Goal: Information Seeking & Learning: Learn about a topic

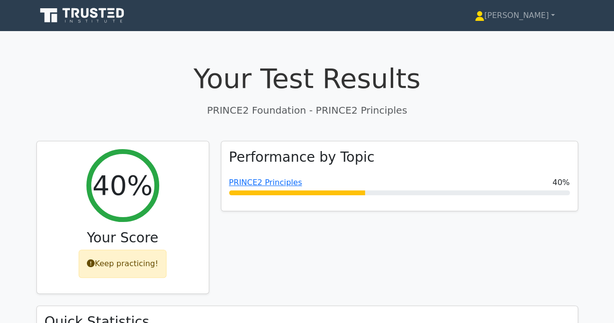
click at [90, 7] on icon at bounding box center [82, 15] width 93 height 18
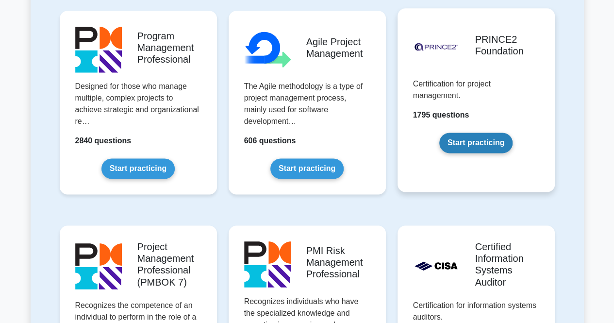
scroll to position [631, 0]
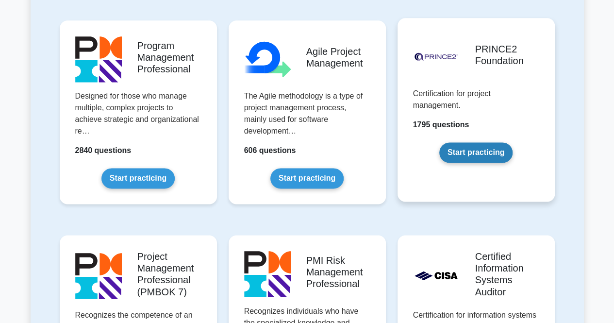
click at [475, 150] on link "Start practicing" at bounding box center [476, 152] width 73 height 20
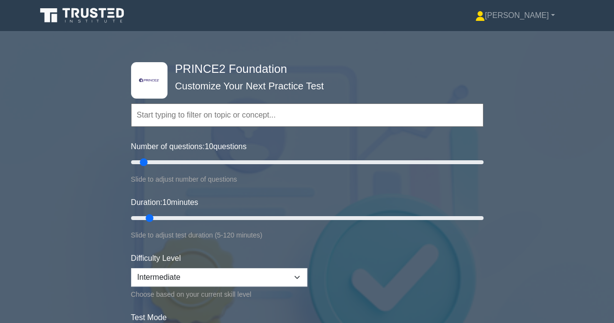
click at [333, 117] on input "text" at bounding box center [307, 114] width 353 height 23
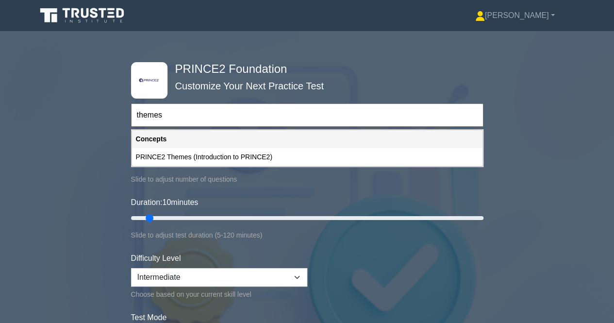
click at [217, 154] on div "PRINCE2 Themes (Introduction to PRINCE2)" at bounding box center [307, 157] width 351 height 18
type input "PRINCE2 Themes (Introduction to PRINCE2)"
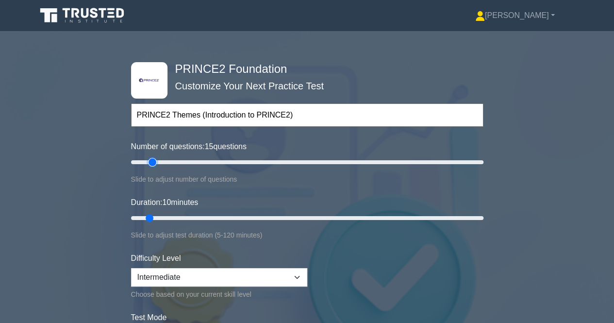
type input "15"
click at [153, 165] on input "Number of questions: 15 questions" at bounding box center [307, 162] width 353 height 12
click at [154, 163] on input "Number of questions: 15 questions" at bounding box center [307, 162] width 353 height 12
type input "20"
click at [159, 165] on input "Number of questions: 20 questions" at bounding box center [307, 162] width 353 height 12
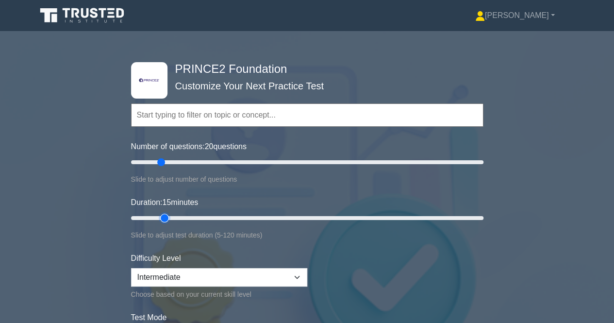
click at [164, 215] on input "Duration: 15 minutes" at bounding box center [307, 218] width 353 height 12
drag, startPoint x: 164, startPoint y: 215, endPoint x: 176, endPoint y: 219, distance: 12.7
type input "20"
click at [176, 219] on input "Duration: 20 minutes" at bounding box center [307, 218] width 353 height 12
click at [266, 271] on select "Beginner Intermediate Expert" at bounding box center [219, 277] width 176 height 18
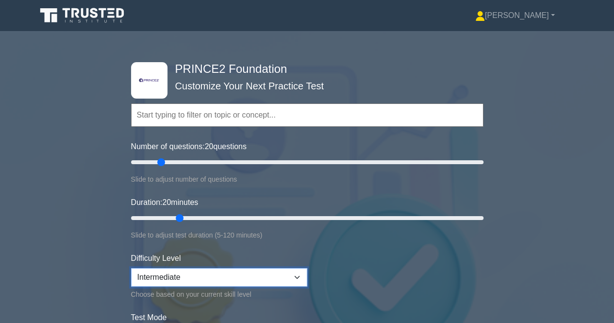
click at [131, 268] on select "Beginner Intermediate Expert" at bounding box center [219, 277] width 176 height 18
click at [332, 243] on form "Topics Introduction to PRINCE2 PRINCE2 Principles Organization Theme Business C…" at bounding box center [307, 224] width 353 height 300
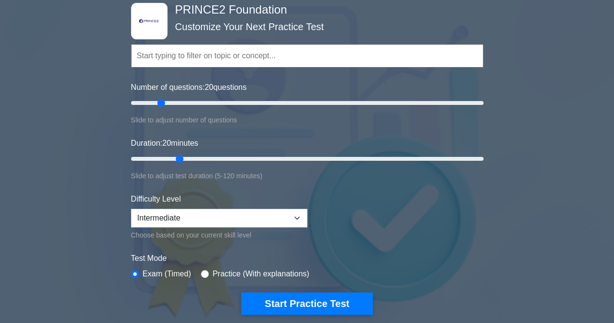
scroll to position [146, 0]
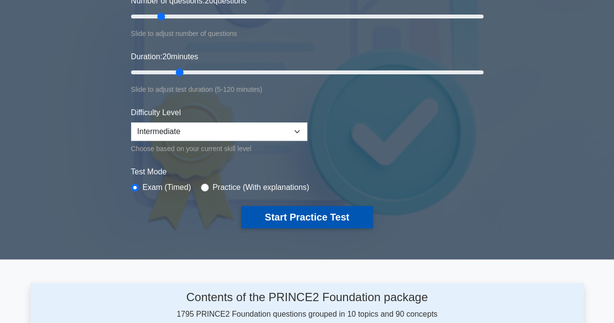
click at [297, 209] on button "Start Practice Test" at bounding box center [306, 217] width 131 height 22
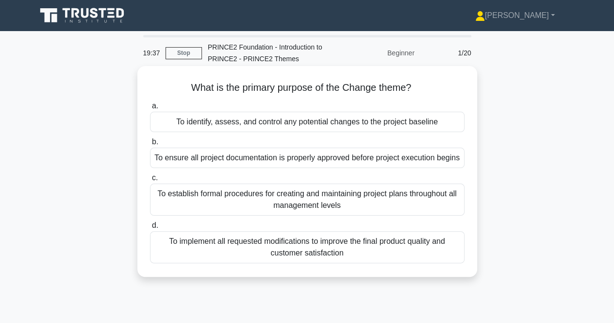
click at [285, 116] on div "To identify, assess, and control any potential changes to the project baseline" at bounding box center [307, 122] width 315 height 20
click at [150, 109] on input "a. To identify, assess, and control any potential changes to the project baseli…" at bounding box center [150, 106] width 0 height 6
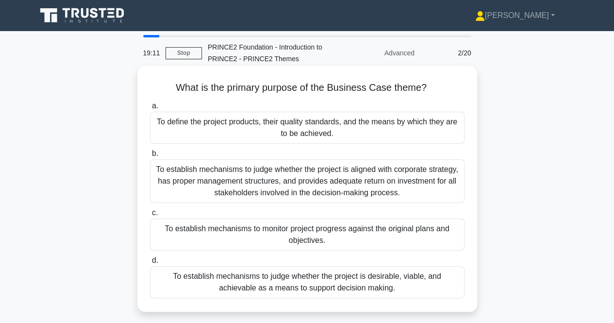
click at [292, 128] on div "To define the project products, their quality standards, and the means by which…" at bounding box center [307, 128] width 315 height 32
click at [150, 109] on input "a. To define the project products, their quality standards, and the means by wh…" at bounding box center [150, 106] width 0 height 6
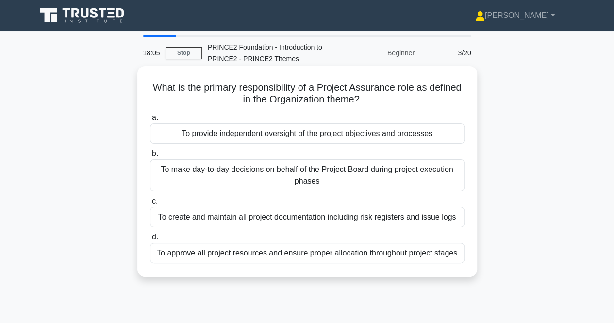
click at [339, 218] on div "To create and maintain all project documentation including risk registers and i…" at bounding box center [307, 217] width 315 height 20
click at [150, 204] on input "c. To create and maintain all project documentation including risk registers an…" at bounding box center [150, 201] width 0 height 6
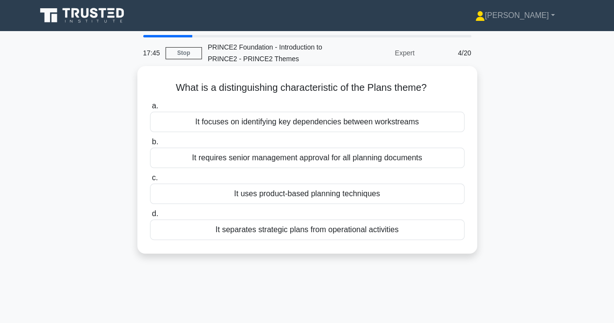
click at [306, 227] on div "It separates strategic plans from operational activities" at bounding box center [307, 230] width 315 height 20
click at [150, 217] on input "d. It separates strategic plans from operational activities" at bounding box center [150, 214] width 0 height 6
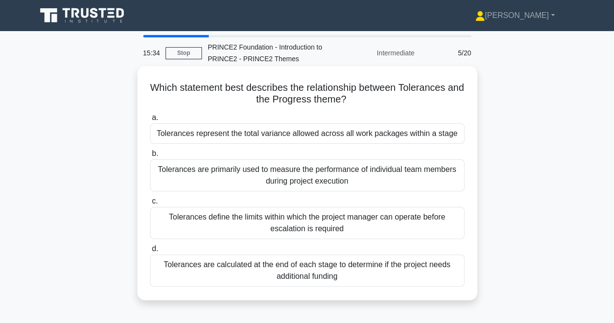
click at [352, 224] on div "Tolerances define the limits within which the project manager can operate befor…" at bounding box center [307, 223] width 315 height 32
click at [150, 204] on input "c. Tolerances define the limits within which the project manager can operate be…" at bounding box center [150, 201] width 0 height 6
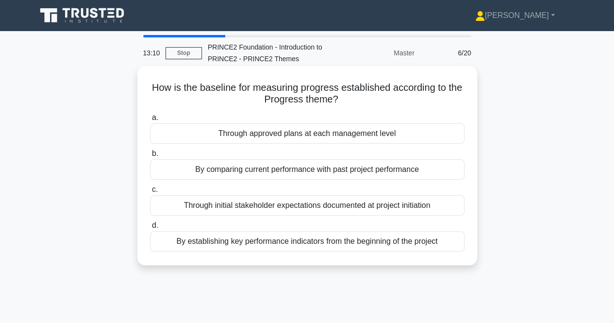
click at [308, 209] on div "Through initial stakeholder expectations documented at project initiation" at bounding box center [307, 205] width 315 height 20
click at [150, 193] on input "c. Through initial stakeholder expectations documented at project initiation" at bounding box center [150, 190] width 0 height 6
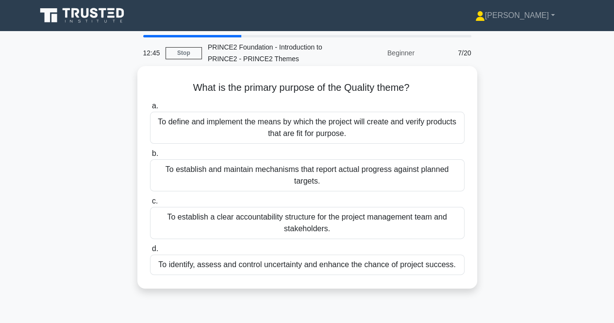
click at [295, 136] on div "To define and implement the means by which the project will create and verify p…" at bounding box center [307, 128] width 315 height 32
click at [150, 109] on input "a. To define and implement the means by which the project will create and verif…" at bounding box center [150, 106] width 0 height 6
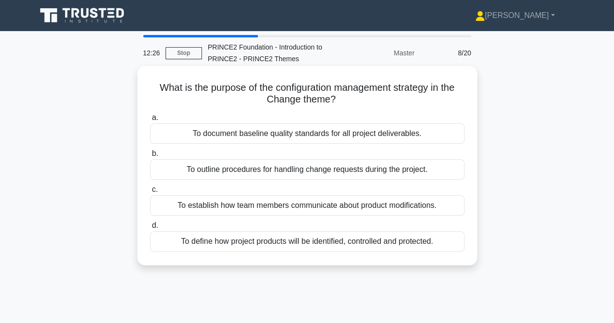
click at [360, 171] on div "To outline procedures for handling change requests during the project." at bounding box center [307, 169] width 315 height 20
click at [150, 157] on input "b. To outline procedures for handling change requests during the project." at bounding box center [150, 154] width 0 height 6
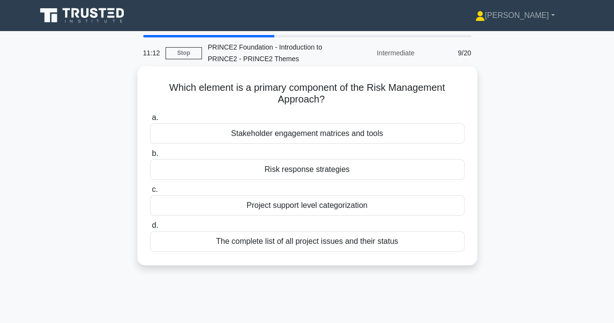
click at [333, 241] on div "The complete list of all project issues and their status" at bounding box center [307, 241] width 315 height 20
click at [150, 229] on input "d. The complete list of all project issues and their status" at bounding box center [150, 225] width 0 height 6
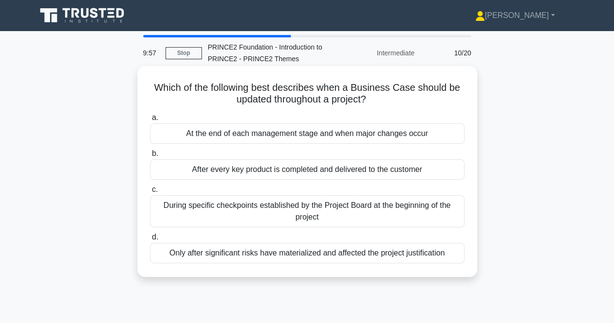
drag, startPoint x: 234, startPoint y: 208, endPoint x: 231, endPoint y: 186, distance: 22.1
click at [231, 186] on label "c. During specific checkpoints established by the Project Board at the beginnin…" at bounding box center [307, 206] width 315 height 44
click at [150, 187] on input "c. During specific checkpoints established by the Project Board at the beginnin…" at bounding box center [150, 190] width 0 height 6
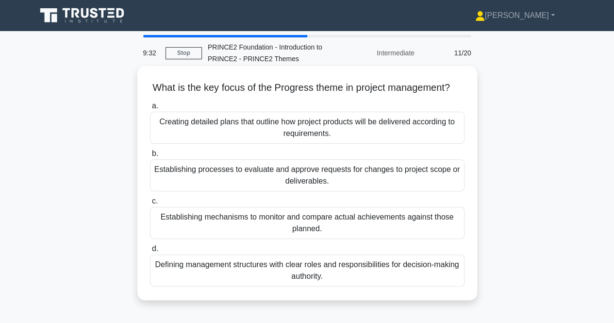
click at [256, 231] on div "Establishing mechanisms to monitor and compare actual achievements against thos…" at bounding box center [307, 223] width 315 height 32
click at [150, 204] on input "c. Establishing mechanisms to monitor and compare actual achievements against t…" at bounding box center [150, 201] width 0 height 6
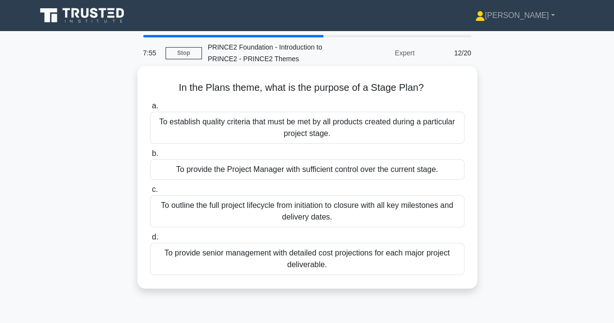
click at [372, 130] on div "To establish quality criteria that must be met by all products created during a…" at bounding box center [307, 128] width 315 height 32
click at [150, 109] on input "a. To establish quality criteria that must be met by all products created durin…" at bounding box center [150, 106] width 0 height 6
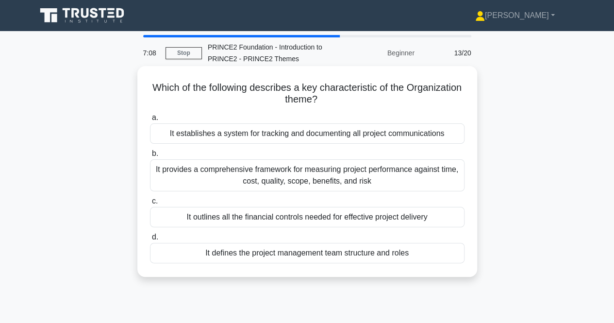
click at [332, 167] on div "It provides a comprehensive framework for measuring project performance against…" at bounding box center [307, 175] width 315 height 32
click at [150, 157] on input "b. It provides a comprehensive framework for measuring project performance agai…" at bounding box center [150, 154] width 0 height 6
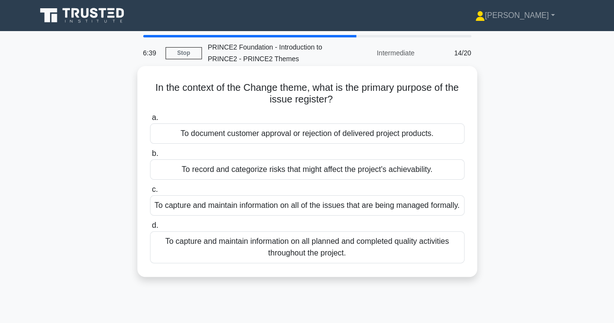
click at [303, 259] on div "To capture and maintain information on all planned and completed quality activi…" at bounding box center [307, 247] width 315 height 32
click at [150, 229] on input "d. To capture and maintain information on all planned and completed quality act…" at bounding box center [150, 225] width 0 height 6
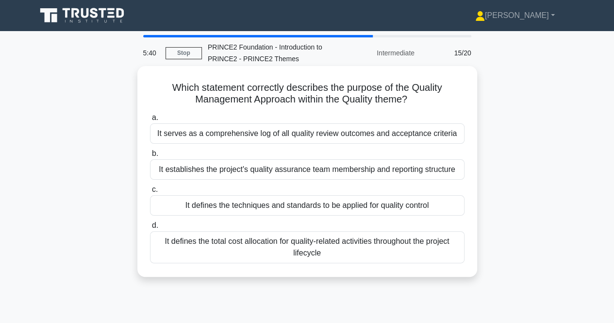
click at [329, 168] on div "It establishes the project's quality assurance team membership and reporting st…" at bounding box center [307, 169] width 315 height 20
click at [150, 157] on input "b. It establishes the project's quality assurance team membership and reporting…" at bounding box center [150, 154] width 0 height 6
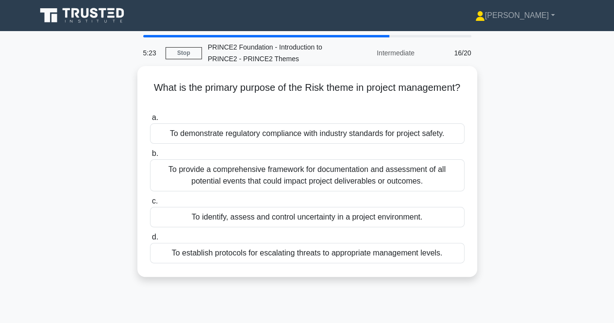
click at [301, 218] on div "To identify, assess and control uncertainty in a project environment." at bounding box center [307, 217] width 315 height 20
click at [150, 204] on input "c. To identify, assess and control uncertainty in a project environment." at bounding box center [150, 201] width 0 height 6
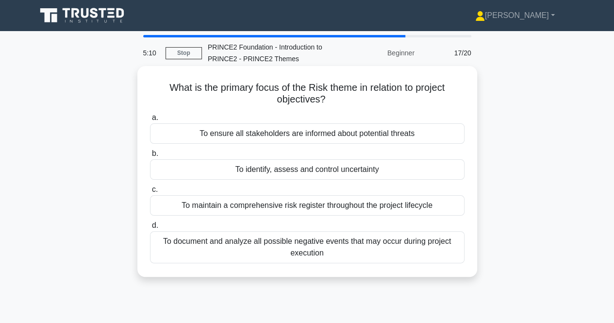
click at [374, 132] on div "To ensure all stakeholders are informed about potential threats" at bounding box center [307, 133] width 315 height 20
click at [150, 121] on input "a. To ensure all stakeholders are informed about potential threats" at bounding box center [150, 118] width 0 height 6
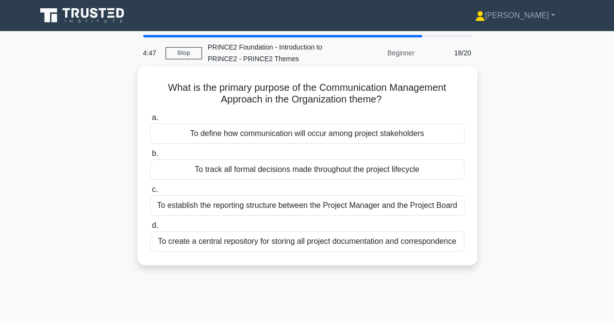
click at [320, 241] on div "To create a central repository for storing all project documentation and corres…" at bounding box center [307, 241] width 315 height 20
click at [150, 229] on input "d. To create a central repository for storing all project documentation and cor…" at bounding box center [150, 225] width 0 height 6
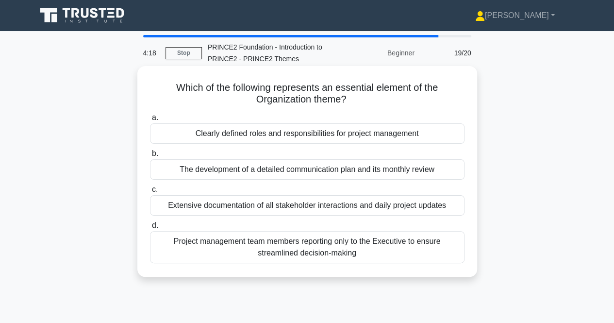
click at [369, 204] on div "Extensive documentation of all stakeholder interactions and daily project updat…" at bounding box center [307, 205] width 315 height 20
click at [150, 193] on input "c. Extensive documentation of all stakeholder interactions and daily project up…" at bounding box center [150, 190] width 0 height 6
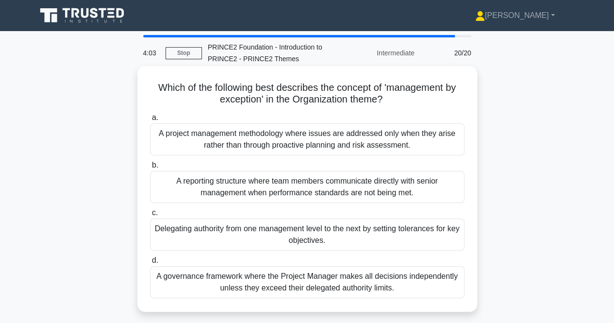
click at [377, 134] on div "A project management methodology where issues are addressed only when they aris…" at bounding box center [307, 139] width 315 height 32
click at [150, 121] on input "a. A project management methodology where issues are addressed only when they a…" at bounding box center [150, 118] width 0 height 6
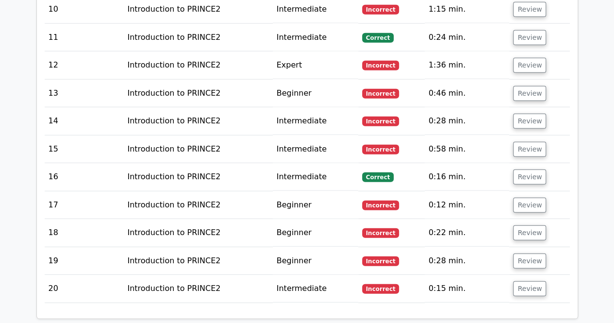
scroll to position [1311, 0]
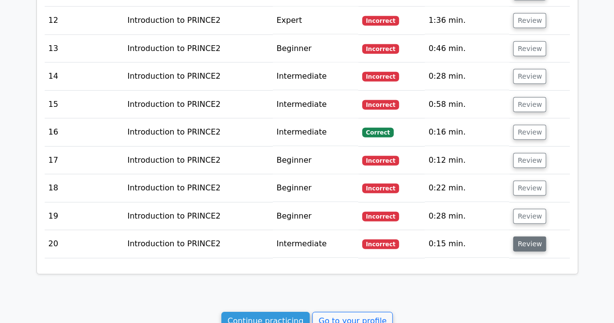
click at [530, 237] on button "Review" at bounding box center [529, 244] width 33 height 15
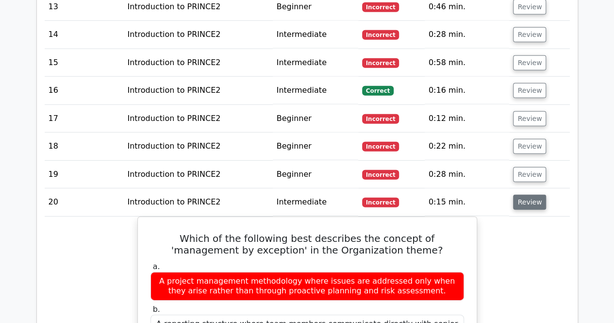
scroll to position [1409, 0]
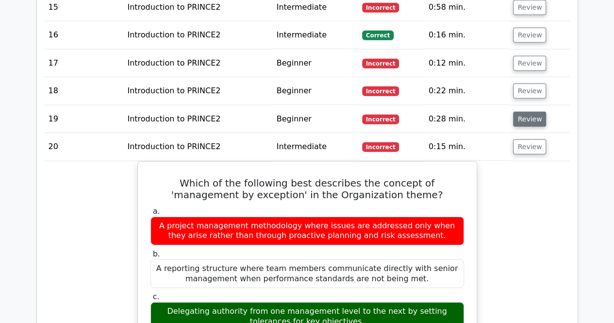
click at [528, 112] on button "Review" at bounding box center [529, 119] width 33 height 15
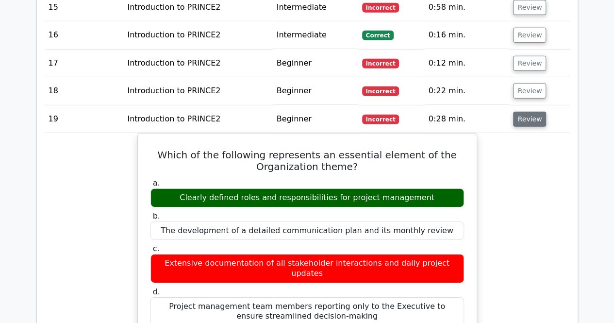
click at [528, 112] on button "Review" at bounding box center [529, 119] width 33 height 15
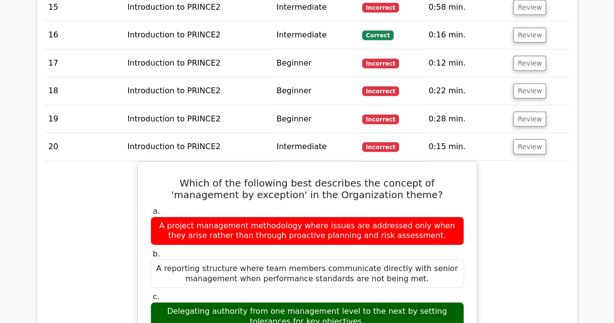
click at [517, 133] on td "Review" at bounding box center [540, 147] width 60 height 28
click at [538, 84] on button "Review" at bounding box center [529, 91] width 33 height 15
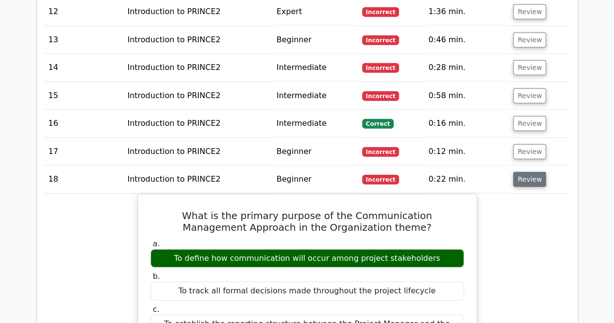
scroll to position [1311, 0]
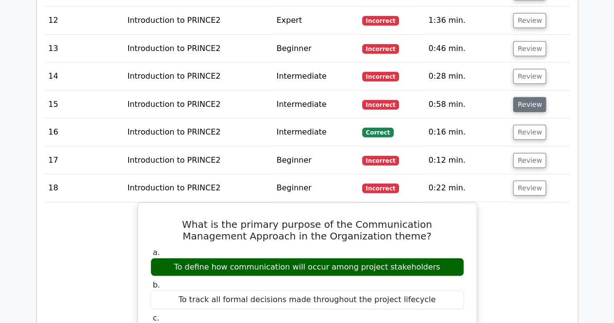
click at [523, 97] on button "Review" at bounding box center [529, 104] width 33 height 15
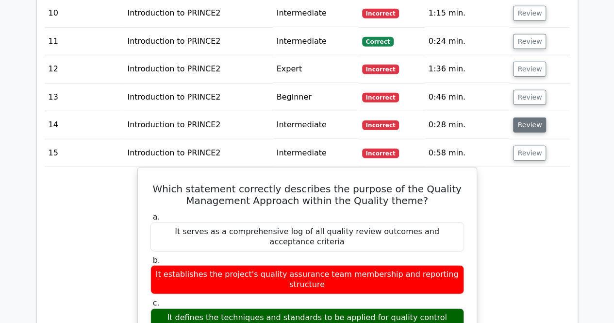
drag, startPoint x: 550, startPoint y: 89, endPoint x: 537, endPoint y: 99, distance: 16.0
click at [547, 111] on td "Review" at bounding box center [540, 125] width 60 height 28
click at [536, 118] on button "Review" at bounding box center [529, 125] width 33 height 15
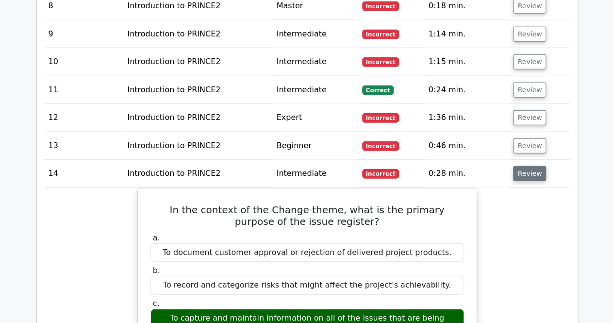
scroll to position [1214, 0]
click at [526, 138] on button "Review" at bounding box center [529, 145] width 33 height 15
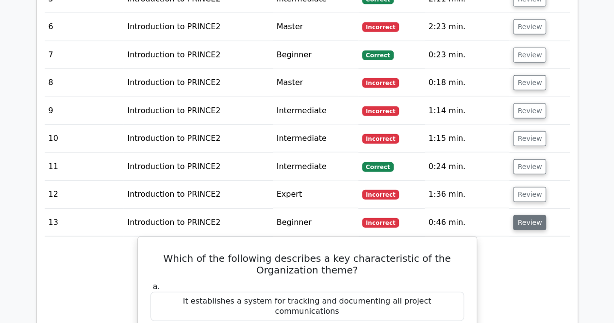
scroll to position [1117, 0]
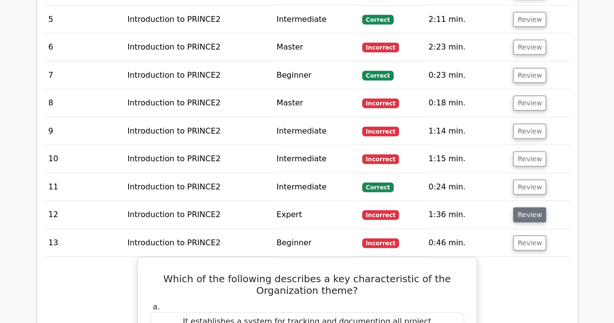
click at [519, 207] on button "Review" at bounding box center [529, 214] width 33 height 15
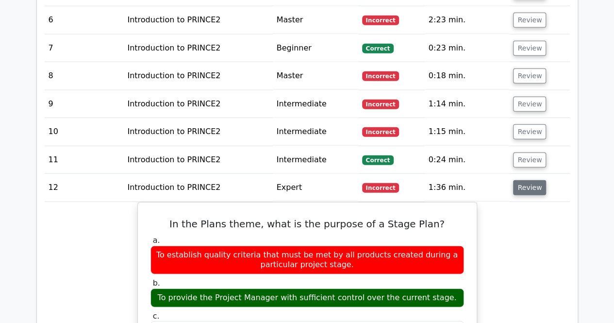
scroll to position [1166, 0]
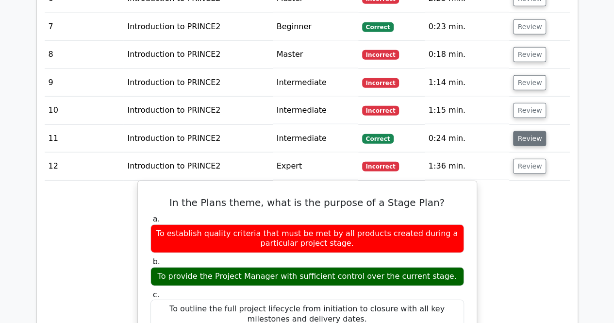
click at [513, 131] on button "Review" at bounding box center [529, 138] width 33 height 15
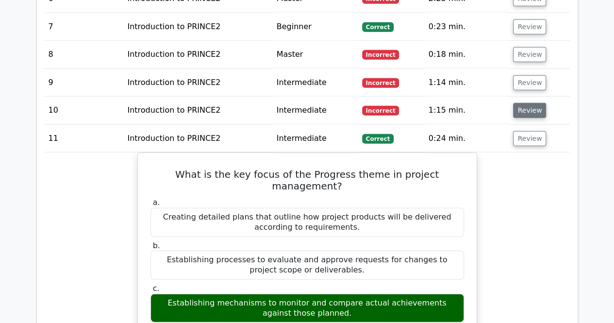
click at [533, 103] on button "Review" at bounding box center [529, 110] width 33 height 15
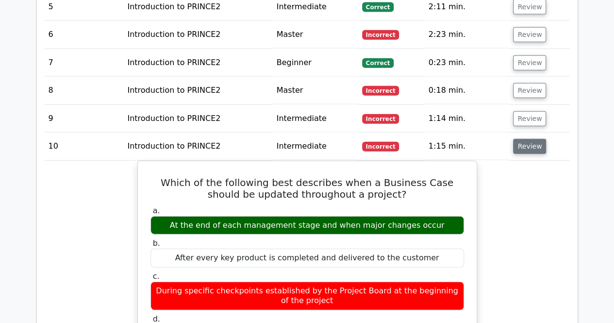
scroll to position [1117, 0]
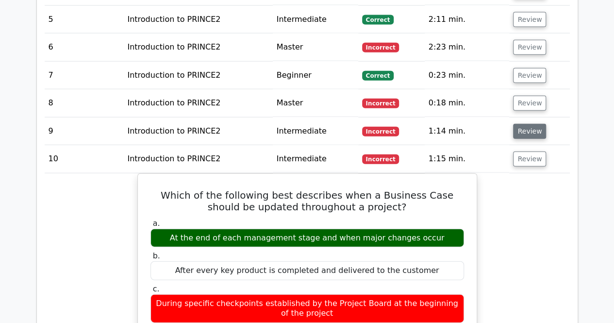
click at [520, 124] on button "Review" at bounding box center [529, 131] width 33 height 15
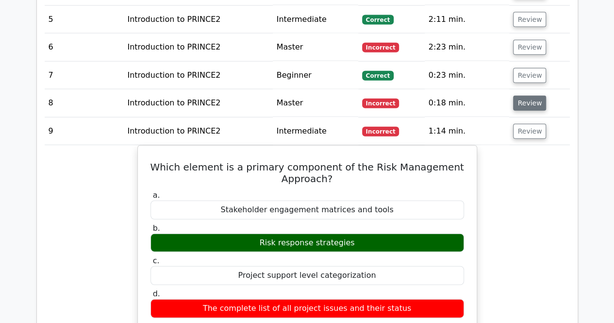
click at [535, 96] on button "Review" at bounding box center [529, 103] width 33 height 15
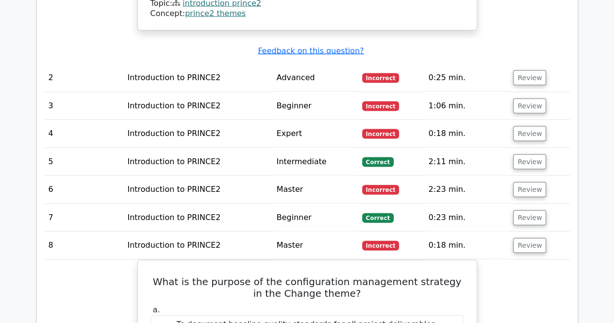
scroll to position [971, 0]
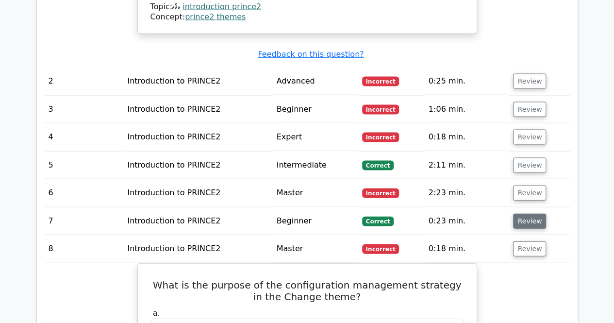
click at [524, 214] on button "Review" at bounding box center [529, 221] width 33 height 15
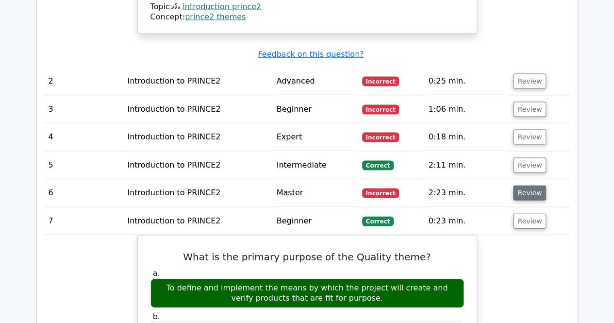
click at [527, 186] on button "Review" at bounding box center [529, 193] width 33 height 15
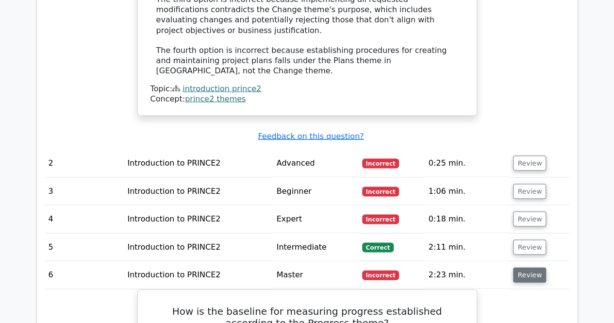
scroll to position [874, 0]
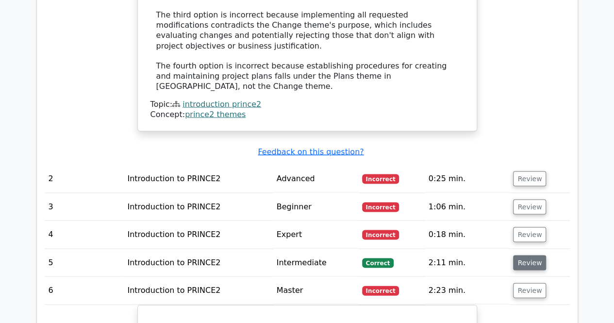
click at [513, 255] on button "Review" at bounding box center [529, 262] width 33 height 15
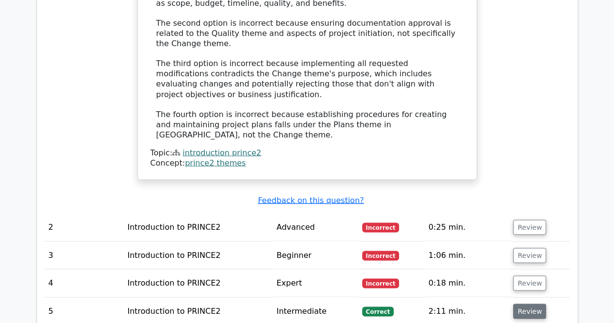
scroll to position [826, 0]
click at [525, 275] on button "Review" at bounding box center [529, 282] width 33 height 15
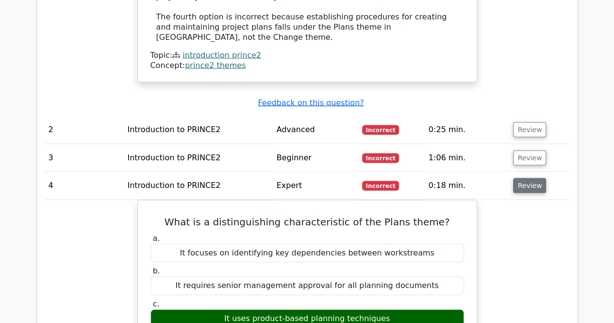
scroll to position [971, 0]
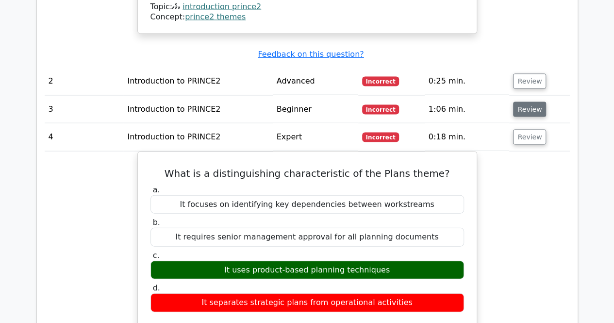
click at [514, 102] on button "Review" at bounding box center [529, 109] width 33 height 15
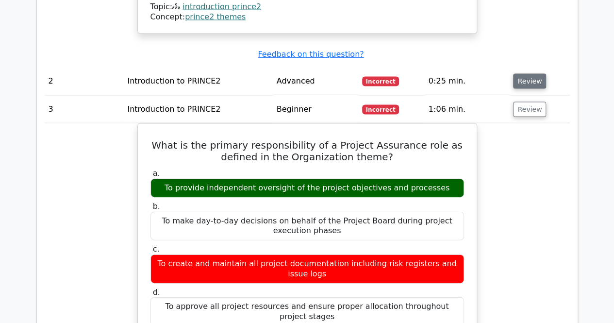
click at [527, 74] on button "Review" at bounding box center [529, 81] width 33 height 15
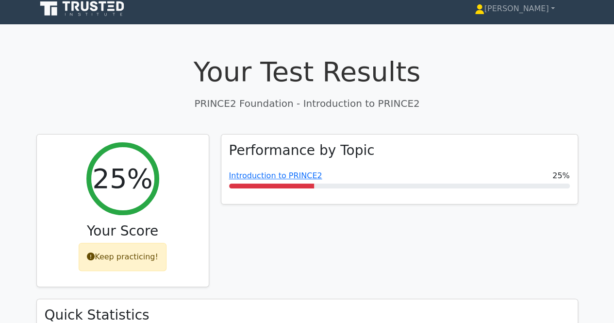
scroll to position [0, 0]
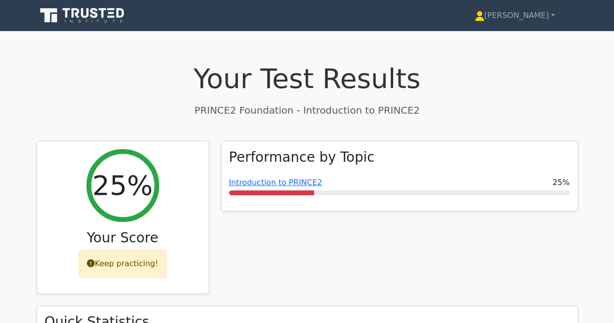
click at [118, 8] on icon at bounding box center [82, 15] width 93 height 18
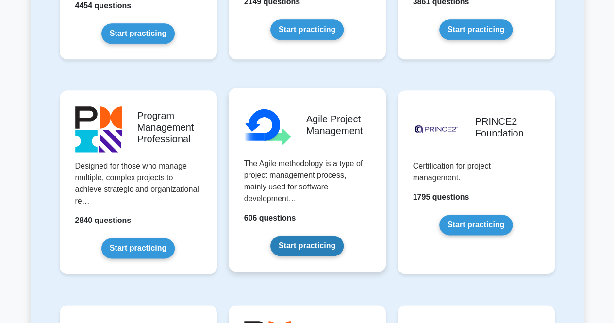
scroll to position [583, 0]
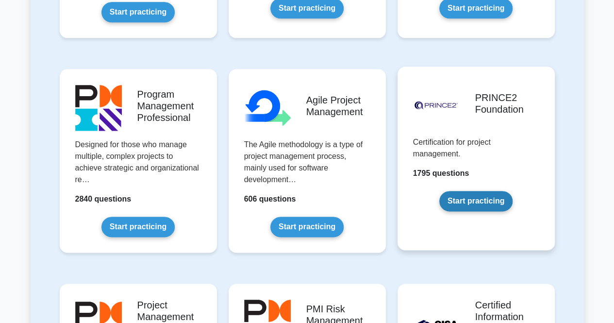
click at [505, 203] on link "Start practicing" at bounding box center [476, 201] width 73 height 20
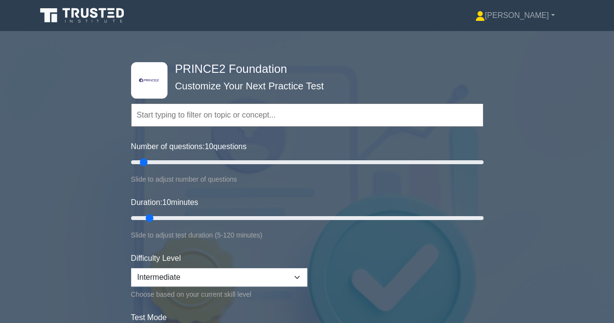
click at [165, 106] on input "text" at bounding box center [307, 114] width 353 height 23
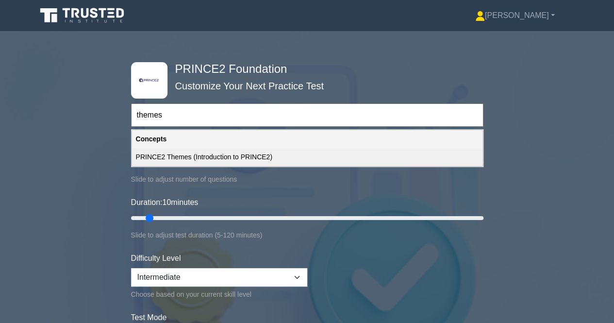
click at [198, 153] on div "PRINCE2 Themes (Introduction to PRINCE2)" at bounding box center [307, 157] width 351 height 18
type input "PRINCE2 Themes (Introduction to PRINCE2)"
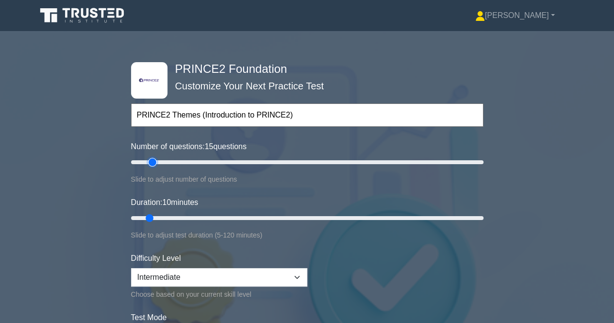
type input "15"
click at [154, 166] on input "Number of questions: 15 questions" at bounding box center [307, 162] width 353 height 12
click at [161, 161] on input "Number of questions: 15 questions" at bounding box center [307, 162] width 353 height 12
click at [165, 163] on input "Number of questions: 20 questions" at bounding box center [307, 162] width 353 height 12
click at [173, 162] on input "Number of questions: 20 questions" at bounding box center [307, 162] width 353 height 12
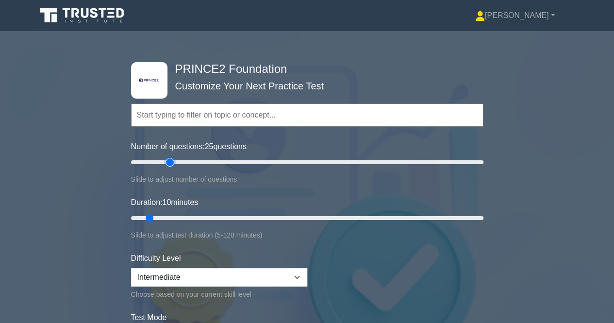
click at [173, 162] on input "Number of questions: 25 questions" at bounding box center [307, 162] width 353 height 12
type input "30"
click at [181, 159] on input "Number of questions: 30 questions" at bounding box center [307, 162] width 353 height 12
type input "30"
click at [216, 217] on input "Duration: 30 minutes" at bounding box center [307, 218] width 353 height 12
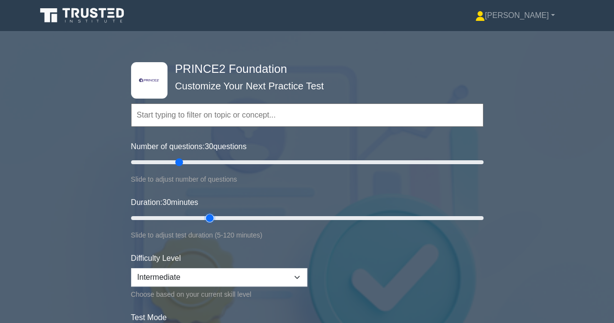
drag, startPoint x: 612, startPoint y: 56, endPoint x: 613, endPoint y: 63, distance: 7.3
click at [613, 63] on div ".st0{fill-rule:evenodd;clip-rule:evenodd;fill:#000041;} .st1{fill-rule:evenodd;…" at bounding box center [307, 218] width 614 height 358
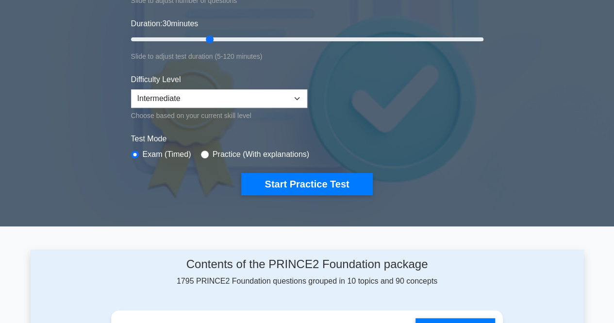
scroll to position [194, 0]
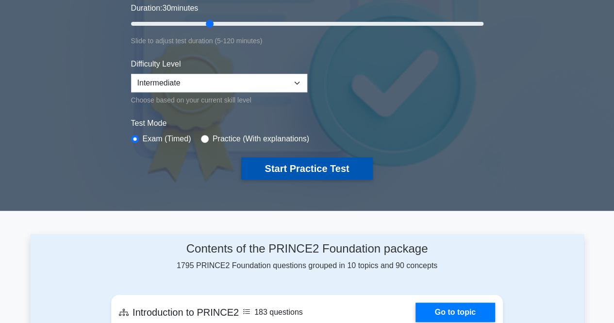
click at [302, 170] on button "Start Practice Test" at bounding box center [306, 168] width 131 height 22
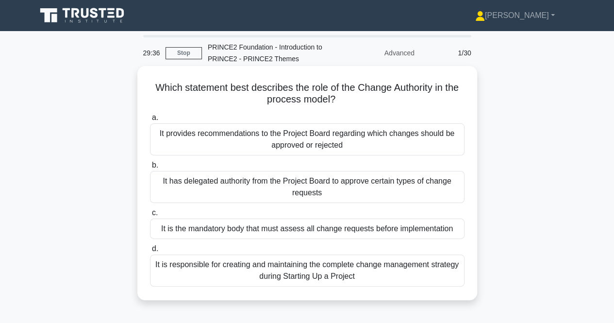
click at [337, 140] on div "It provides recommendations to the Project Board regarding which changes should…" at bounding box center [307, 139] width 315 height 32
click at [150, 121] on input "a. It provides recommendations to the Project Board regarding which changes sho…" at bounding box center [150, 118] width 0 height 6
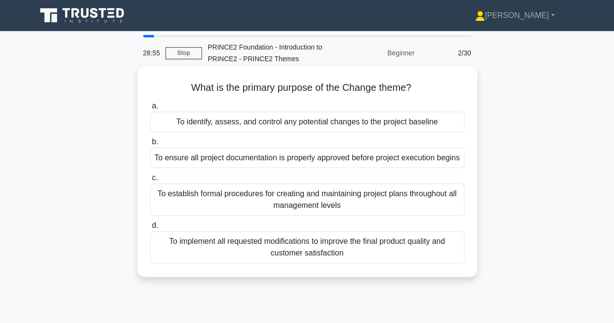
click at [332, 209] on div "To establish formal procedures for creating and maintaining project plans throu…" at bounding box center [307, 200] width 315 height 32
click at [150, 181] on input "c. To establish formal procedures for creating and maintaining project plans th…" at bounding box center [150, 178] width 0 height 6
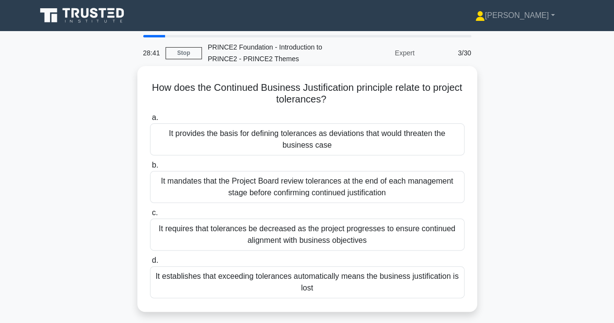
click at [314, 196] on div "It mandates that the Project Board review tolerances at the end of each managem…" at bounding box center [307, 187] width 315 height 32
click at [150, 169] on input "b. It mandates that the Project Board review tolerances at the end of each mana…" at bounding box center [150, 165] width 0 height 6
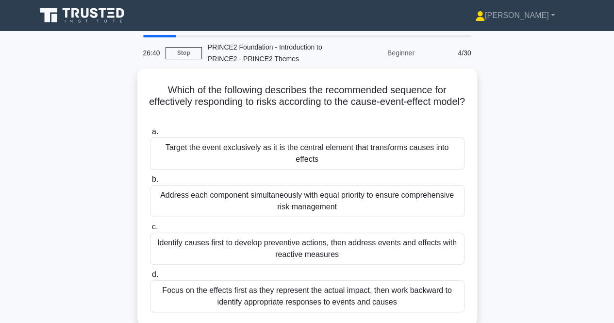
drag, startPoint x: 357, startPoint y: 233, endPoint x: 521, endPoint y: 174, distance: 173.9
click at [521, 174] on div "Which of the following describes the recommended sequence for effectively respo…" at bounding box center [308, 202] width 554 height 269
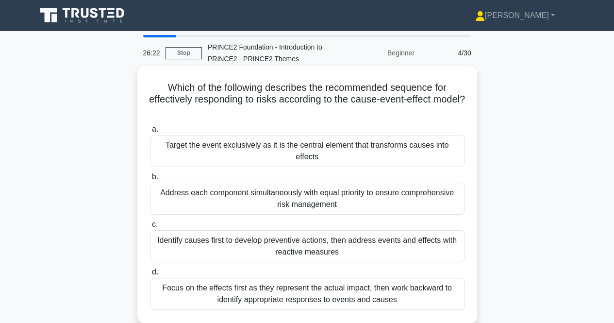
click at [261, 232] on div "Identify causes first to develop preventive actions, then address events and ef…" at bounding box center [307, 246] width 315 height 32
click at [150, 228] on input "c. Identify causes first to develop preventive actions, then address events and…" at bounding box center [150, 224] width 0 height 6
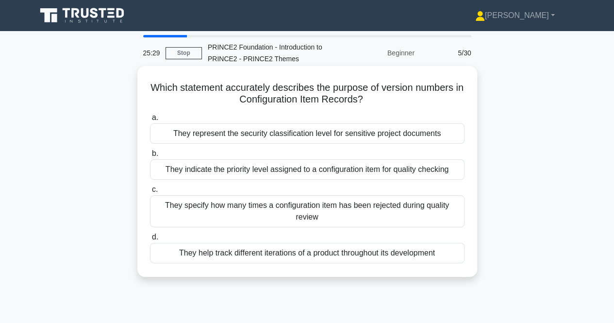
click at [281, 217] on div "They specify how many times a configuration item has been rejected during quali…" at bounding box center [307, 211] width 315 height 32
click at [150, 193] on input "c. They specify how many times a configuration item has been rejected during qu…" at bounding box center [150, 190] width 0 height 6
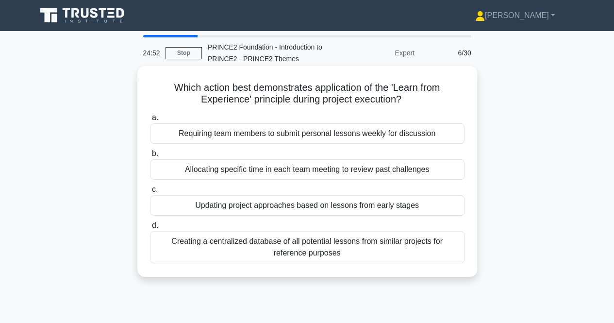
click at [311, 247] on div "Creating a centralized database of all potential lessons from similar projects …" at bounding box center [307, 247] width 315 height 32
click at [150, 229] on input "d. Creating a centralized database of all potential lessons from similar projec…" at bounding box center [150, 225] width 0 height 6
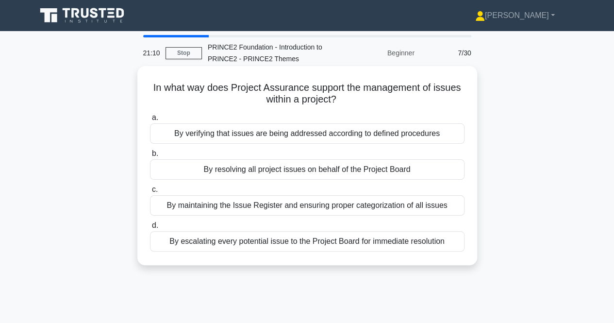
click at [375, 137] on div "By verifying that issues are being addressed according to defined procedures" at bounding box center [307, 133] width 315 height 20
click at [150, 121] on input "a. By verifying that issues are being addressed according to defined procedures" at bounding box center [150, 118] width 0 height 6
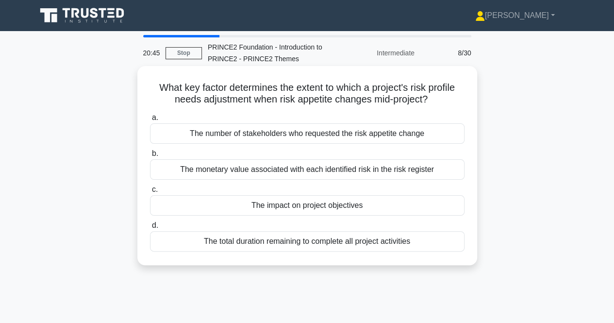
click at [345, 135] on div "The number of stakeholders who requested the risk appetite change" at bounding box center [307, 133] width 315 height 20
click at [150, 121] on input "a. The number of stakeholders who requested the risk appetite change" at bounding box center [150, 118] width 0 height 6
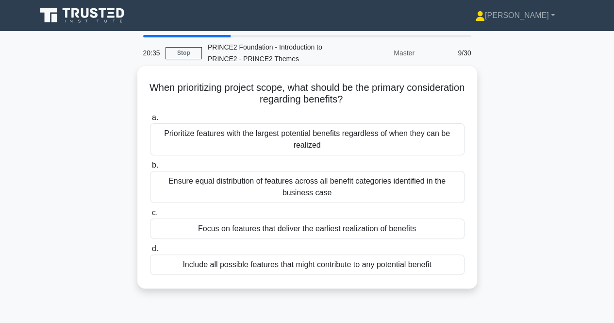
click at [431, 111] on div "a. Prioritize features with the largest potential benefits regardless of when t…" at bounding box center [307, 193] width 326 height 167
click at [306, 177] on div "Ensure equal distribution of features across all benefit categories identified …" at bounding box center [307, 187] width 315 height 32
click at [150, 169] on input "b. Ensure equal distribution of features across all benefit categories identifi…" at bounding box center [150, 165] width 0 height 6
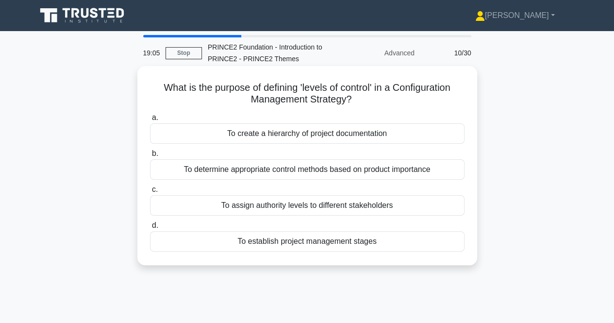
click at [312, 204] on div "To assign authority levels to different stakeholders" at bounding box center [307, 205] width 315 height 20
click at [150, 193] on input "c. To assign authority levels to different stakeholders" at bounding box center [150, 190] width 0 height 6
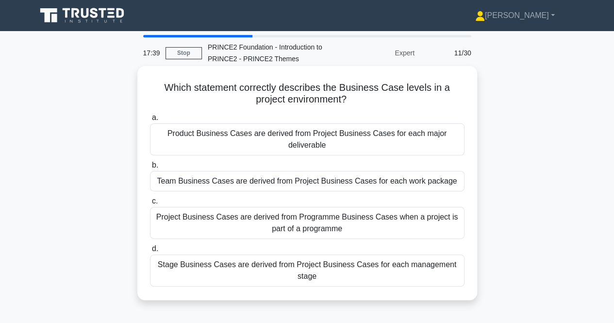
click at [287, 225] on div "Project Business Cases are derived from Programme Business Cases when a project…" at bounding box center [307, 223] width 315 height 32
click at [150, 204] on input "c. Project Business Cases are derived from Programme Business Cases when a proj…" at bounding box center [150, 201] width 0 height 6
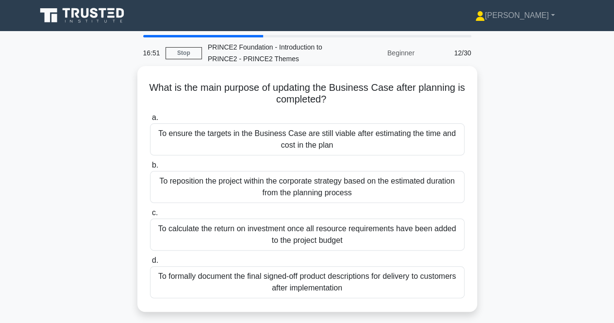
click at [330, 153] on div "To ensure the targets in the Business Case are still viable after estimating th…" at bounding box center [307, 139] width 315 height 32
click at [150, 121] on input "a. To ensure the targets in the Business Case are still viable after estimating…" at bounding box center [150, 118] width 0 height 6
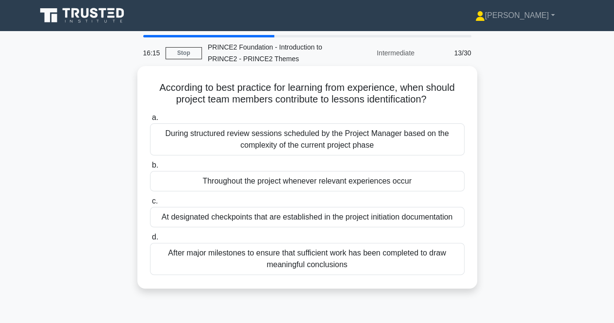
click at [301, 138] on div "During structured review sessions scheduled by the Project Manager based on the…" at bounding box center [307, 139] width 315 height 32
click at [150, 121] on input "a. During structured review sessions scheduled by the Project Manager based on …" at bounding box center [150, 118] width 0 height 6
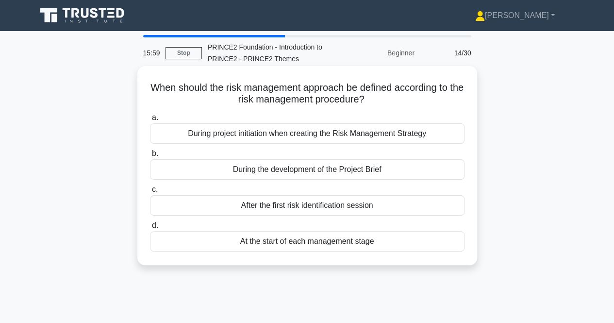
click at [276, 244] on div "At the start of each management stage" at bounding box center [307, 241] width 315 height 20
click at [150, 229] on input "d. At the start of each management stage" at bounding box center [150, 225] width 0 height 6
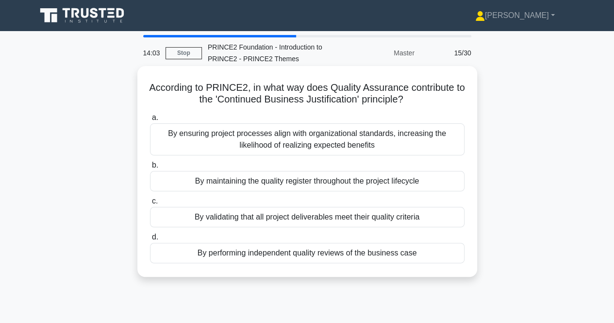
click at [283, 251] on div "By performing independent quality reviews of the business case" at bounding box center [307, 253] width 315 height 20
click at [150, 240] on input "d. By performing independent quality reviews of the business case" at bounding box center [150, 237] width 0 height 6
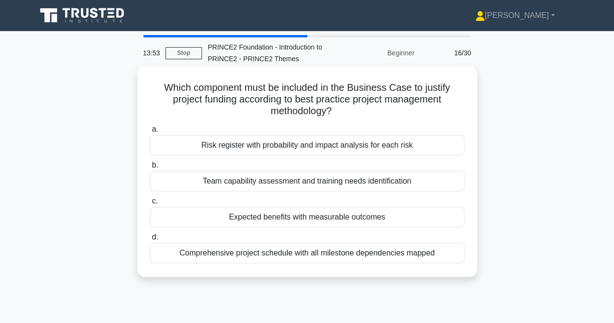
click at [322, 218] on div "Expected benefits with measurable outcomes" at bounding box center [307, 217] width 315 height 20
click at [150, 204] on input "c. Expected benefits with measurable outcomes" at bounding box center [150, 201] width 0 height 6
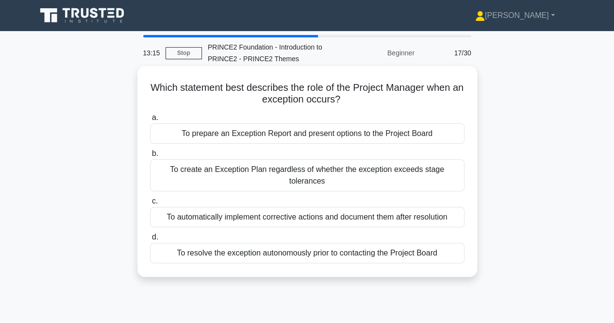
click at [334, 209] on div "To automatically implement corrective actions and document them after resolution" at bounding box center [307, 217] width 315 height 20
click at [150, 204] on input "c. To automatically implement corrective actions and document them after resolu…" at bounding box center [150, 201] width 0 height 6
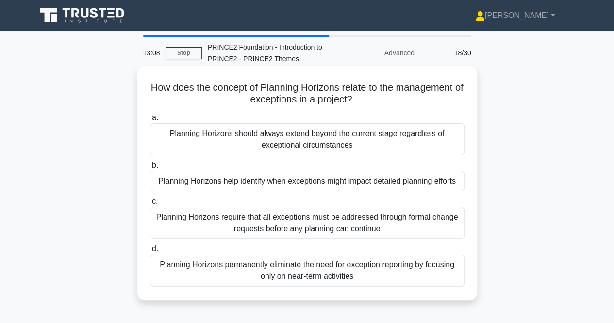
click at [323, 198] on label "c. Planning Horizons require that all exceptions must be addressed through form…" at bounding box center [307, 217] width 315 height 44
click at [150, 198] on input "c. Planning Horizons require that all exceptions must be addressed through form…" at bounding box center [150, 201] width 0 height 6
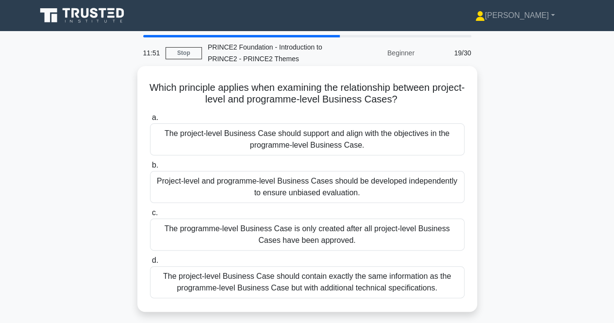
click at [309, 283] on div "The project-level Business Case should contain exactly the same information as …" at bounding box center [307, 282] width 315 height 32
click at [150, 264] on input "d. The project-level Business Case should contain exactly the same information …" at bounding box center [150, 260] width 0 height 6
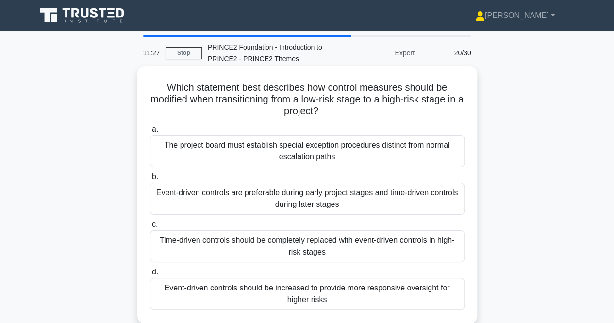
click at [311, 151] on div "The project board must establish special exception procedures distinct from nor…" at bounding box center [307, 151] width 315 height 32
click at [150, 133] on input "a. The project board must establish special exception procedures distinct from …" at bounding box center [150, 129] width 0 height 6
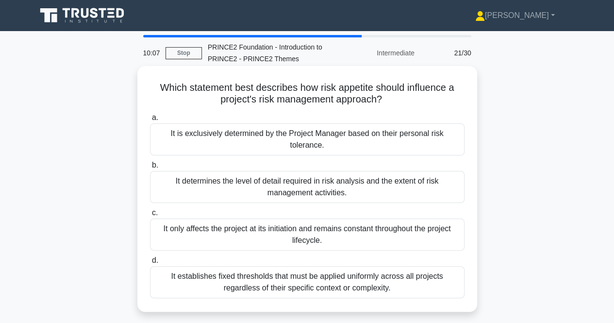
drag, startPoint x: 315, startPoint y: 186, endPoint x: 422, endPoint y: 108, distance: 131.5
click at [422, 108] on div "Which statement best describes how risk appetite should influence a project's r…" at bounding box center [307, 189] width 332 height 238
click at [314, 189] on div "It determines the level of detail required in risk analysis and the extent of r…" at bounding box center [307, 187] width 315 height 32
click at [150, 169] on input "b. It determines the level of detail required in risk analysis and the extent o…" at bounding box center [150, 165] width 0 height 6
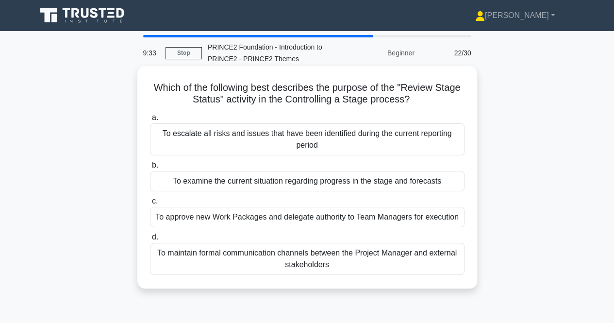
click at [335, 126] on div "To escalate all risks and issues that have been identified during the current r…" at bounding box center [307, 139] width 315 height 32
click at [150, 121] on input "a. To escalate all risks and issues that have been identified during the curren…" at bounding box center [150, 118] width 0 height 6
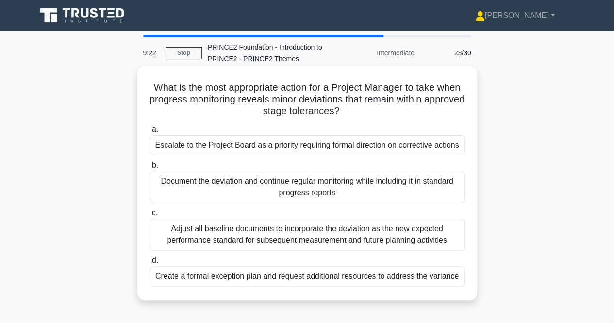
click at [326, 145] on div "Escalate to the Project Board as a priority requiring formal direction on corre…" at bounding box center [307, 145] width 315 height 20
click at [150, 133] on input "a. Escalate to the Project Board as a priority requiring formal direction on co…" at bounding box center [150, 129] width 0 height 6
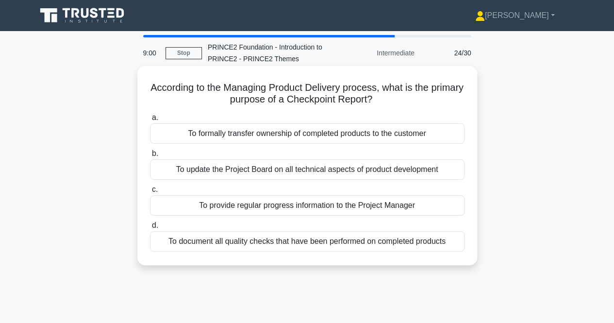
click at [266, 238] on div "To document all quality checks that have been performed on completed products" at bounding box center [307, 241] width 315 height 20
click at [150, 229] on input "d. To document all quality checks that have been performed on completed products" at bounding box center [150, 225] width 0 height 6
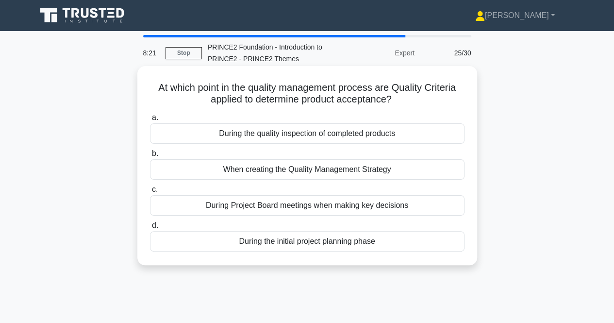
click at [227, 136] on div "During the quality inspection of completed products" at bounding box center [307, 133] width 315 height 20
click at [150, 121] on input "a. During the quality inspection of completed products" at bounding box center [150, 118] width 0 height 6
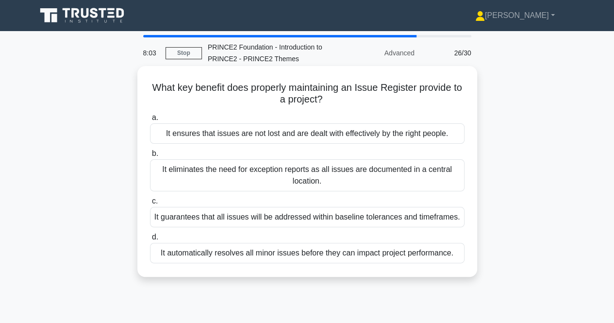
click at [256, 247] on div "It automatically resolves all minor issues before they can impact project perfo…" at bounding box center [307, 253] width 315 height 20
click at [150, 240] on input "d. It automatically resolves all minor issues before they can impact project pe…" at bounding box center [150, 237] width 0 height 6
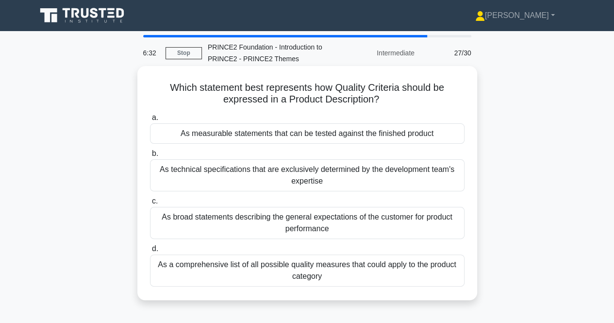
click at [318, 271] on div "As a comprehensive list of all possible quality measures that could apply to th…" at bounding box center [307, 271] width 315 height 32
click at [150, 252] on input "d. As a comprehensive list of all possible quality measures that could apply to…" at bounding box center [150, 249] width 0 height 6
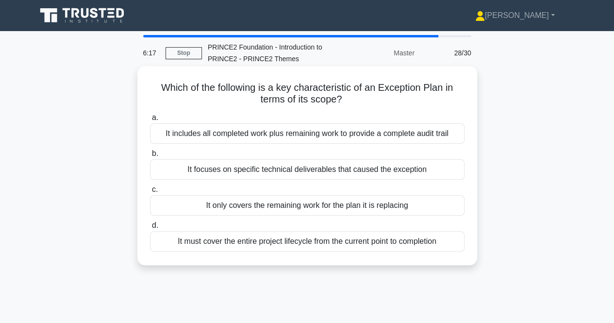
click at [345, 171] on div "It focuses on specific technical deliverables that caused the exception" at bounding box center [307, 169] width 315 height 20
click at [150, 157] on input "b. It focuses on specific technical deliverables that caused the exception" at bounding box center [150, 154] width 0 height 6
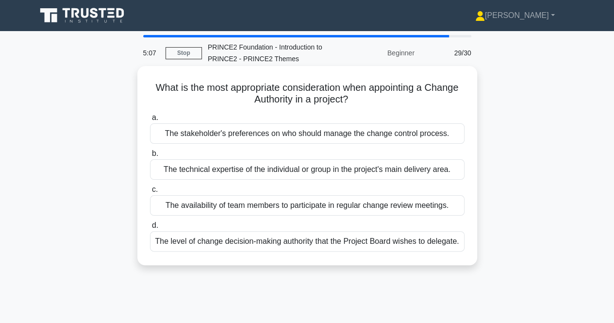
click at [295, 240] on div "The level of change decision-making authority that the Project Board wishes to …" at bounding box center [307, 241] width 315 height 20
click at [150, 229] on input "d. The level of change decision-making authority that the Project Board wishes …" at bounding box center [150, 225] width 0 height 6
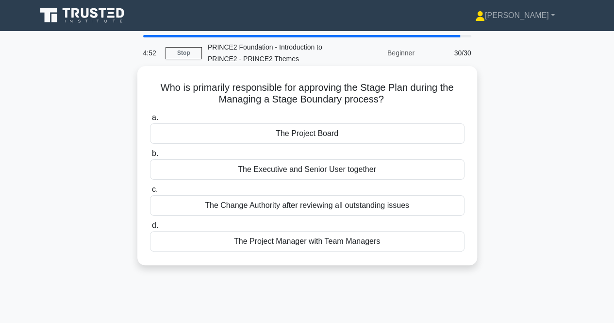
click at [323, 132] on div "The Project Board" at bounding box center [307, 133] width 315 height 20
click at [150, 121] on input "a. The Project Board" at bounding box center [150, 118] width 0 height 6
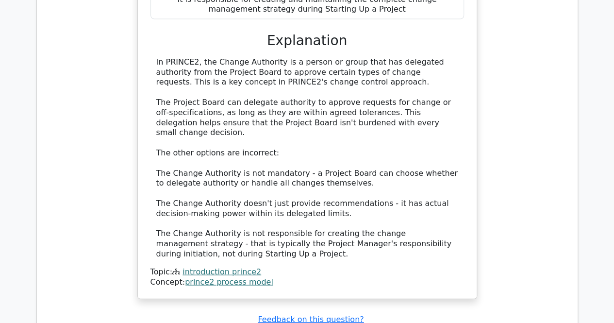
scroll to position [971, 0]
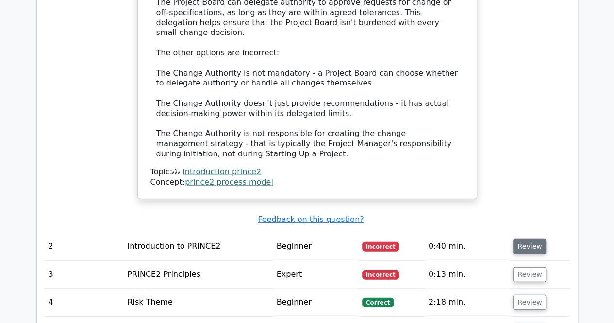
click at [536, 239] on button "Review" at bounding box center [529, 246] width 33 height 15
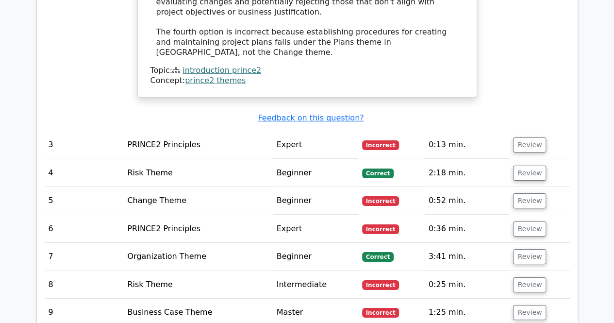
scroll to position [1651, 0]
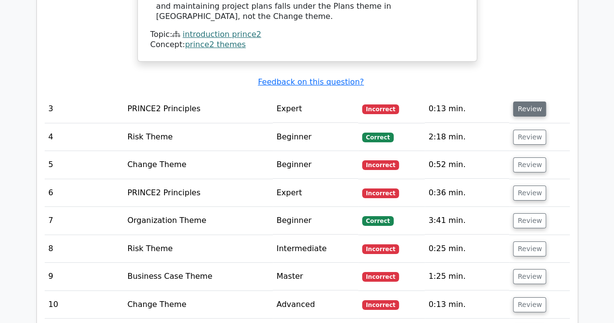
click at [523, 102] on button "Review" at bounding box center [529, 109] width 33 height 15
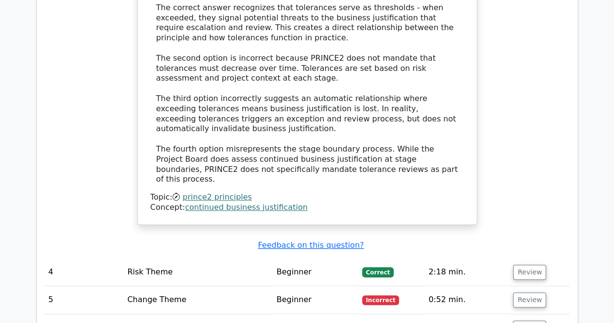
scroll to position [2089, 0]
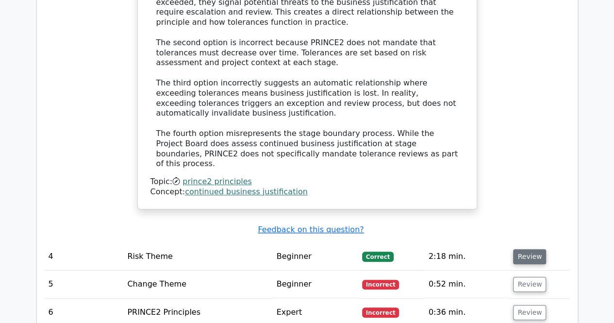
click at [526, 249] on button "Review" at bounding box center [529, 256] width 33 height 15
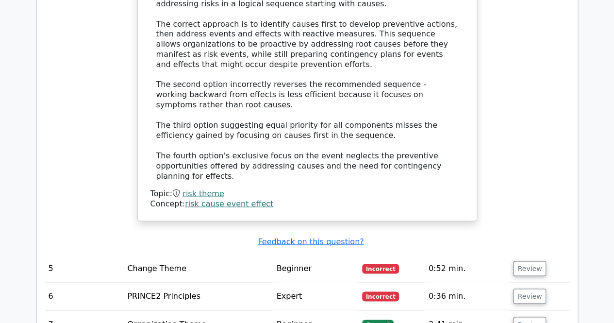
scroll to position [2720, 0]
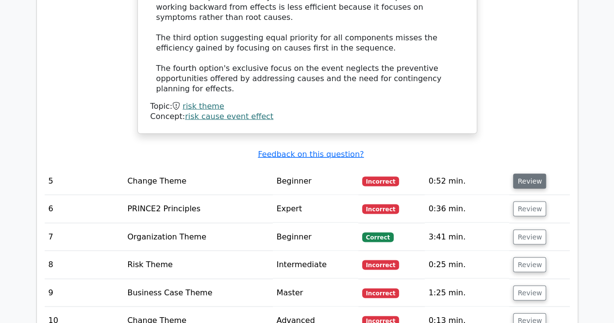
click at [529, 173] on button "Review" at bounding box center [529, 180] width 33 height 15
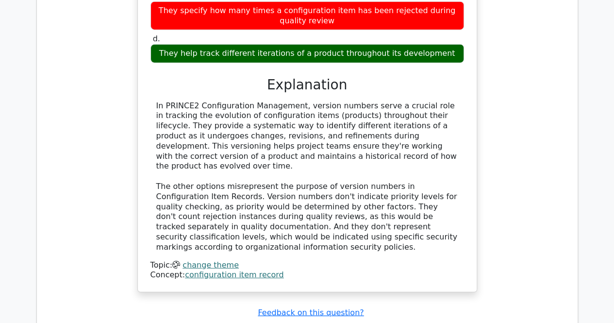
scroll to position [3060, 0]
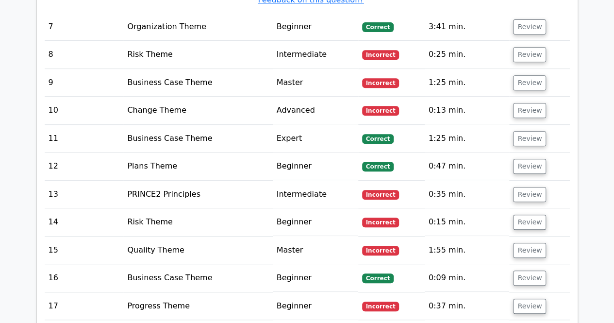
scroll to position [3886, 0]
